Goal: Transaction & Acquisition: Purchase product/service

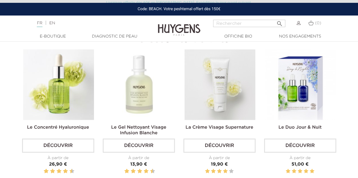
scroll to position [170, 0]
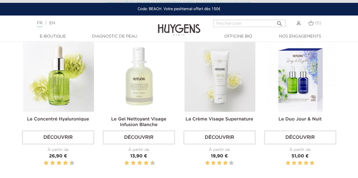
click at [299, 75] on img at bounding box center [300, 76] width 71 height 71
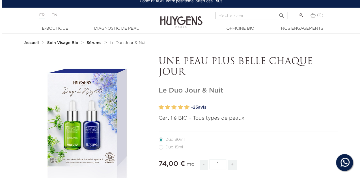
scroll to position [28, 0]
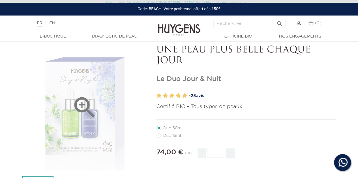
click at [102, 82] on div "" at bounding box center [85, 108] width 126 height 126
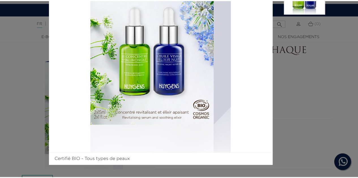
scroll to position [0, 0]
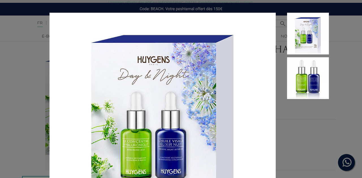
click at [347, 145] on div "Certifié BIO - Tous types de peaux" at bounding box center [181, 89] width 362 height 178
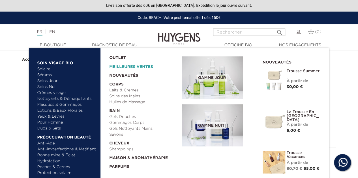
click at [148, 68] on link "Meilleures Ventes" at bounding box center [140, 65] width 63 height 9
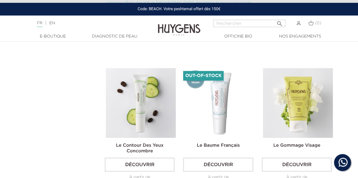
scroll to position [622, 0]
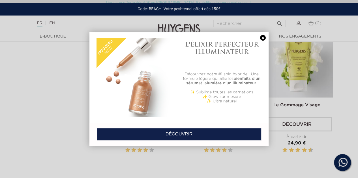
click at [264, 37] on link at bounding box center [263, 38] width 8 height 6
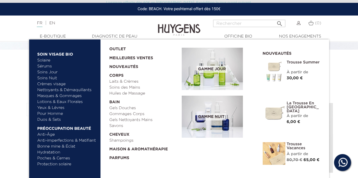
scroll to position [141, 0]
click at [270, 150] on img at bounding box center [273, 153] width 23 height 23
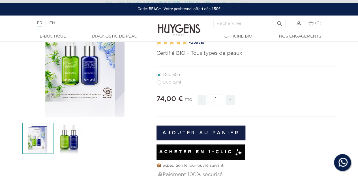
scroll to position [85, 0]
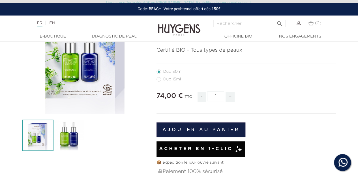
click at [157, 79] on label41"] "Duo 15ml" at bounding box center [171, 79] width 31 height 5
radio input "true"
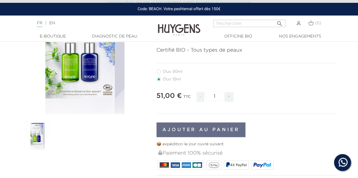
click at [158, 72] on label40"] "Duo 30ml" at bounding box center [172, 72] width 33 height 5
radio input "true"
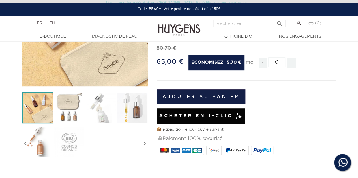
scroll to position [113, 0]
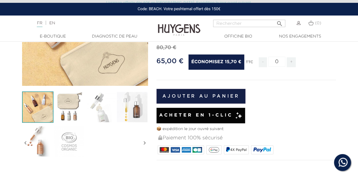
drag, startPoint x: 251, startPoint y: 113, endPoint x: 92, endPoint y: 173, distance: 170.4
click at [92, 173] on div "-15,70 € Nouveauté   " at bounding box center [179, 118] width 322 height 317
click at [71, 120] on img at bounding box center [68, 107] width 31 height 31
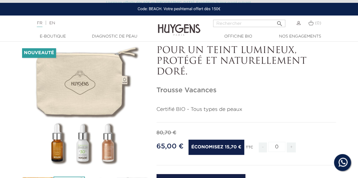
scroll to position [0, 0]
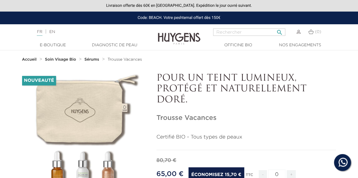
click at [223, 31] on input "Rechercher" at bounding box center [249, 32] width 72 height 7
type input "trousse"
click at [274, 27] on button " Rechercher" at bounding box center [279, 31] width 10 height 8
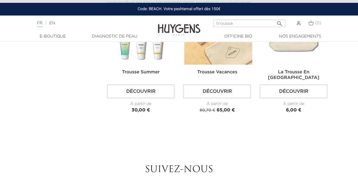
scroll to position [28, 0]
